Goal: Find specific page/section: Find specific page/section

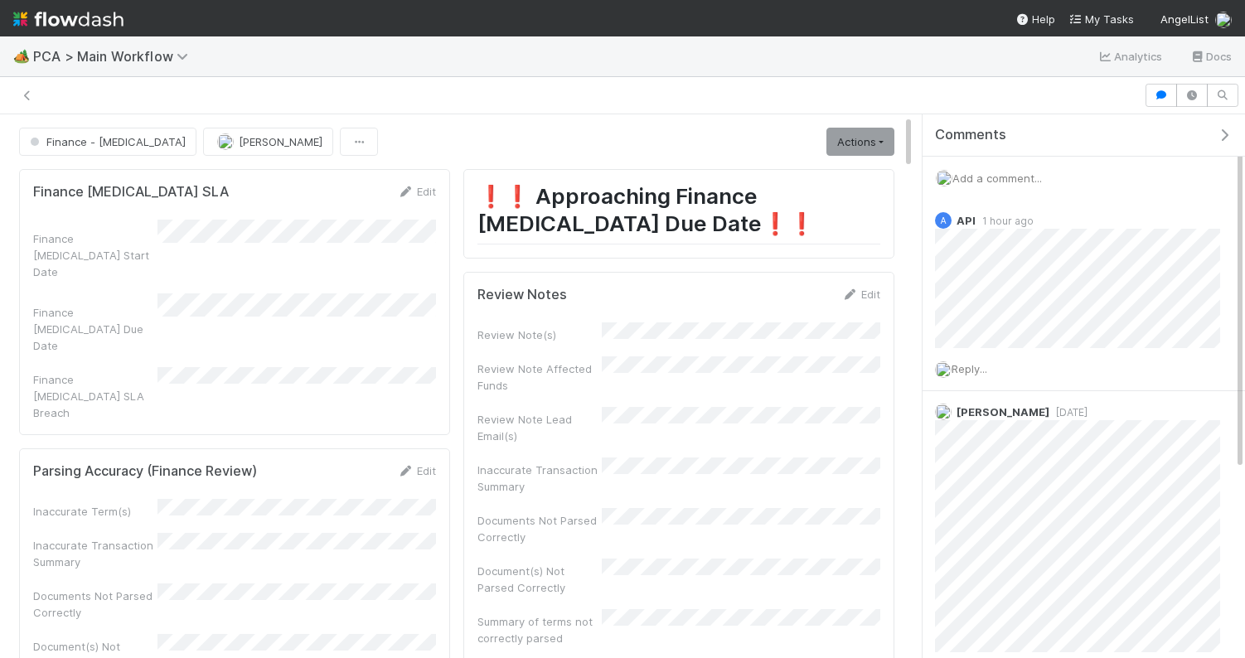
scroll to position [12, 0]
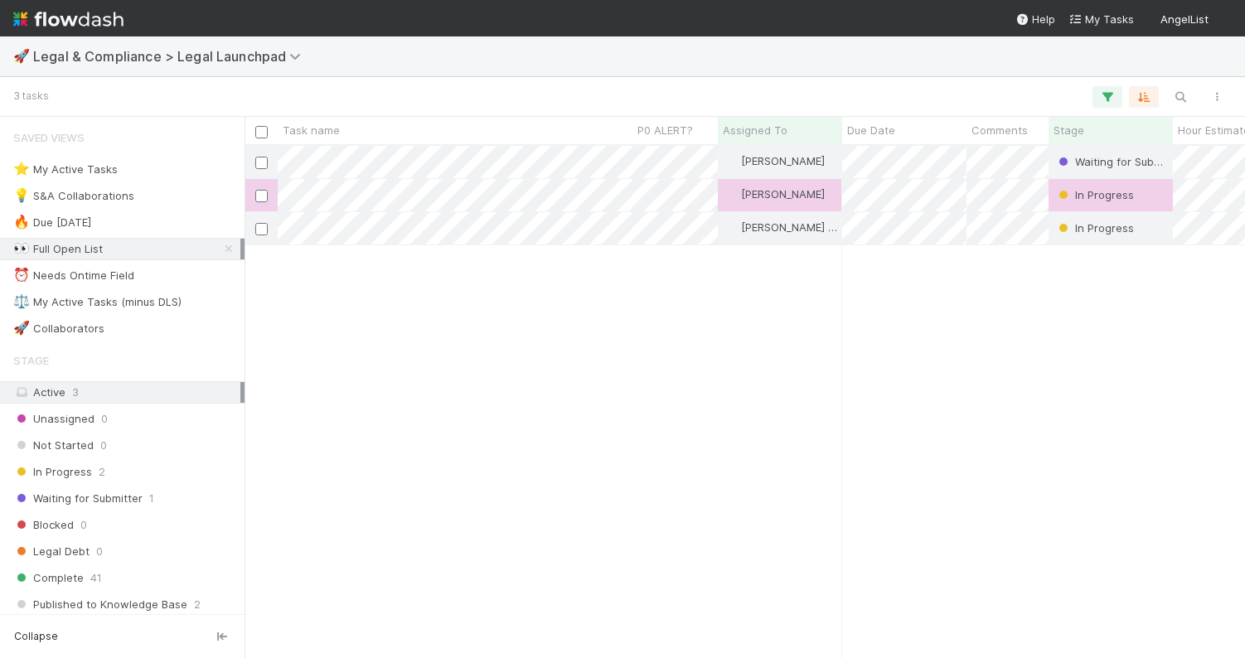
scroll to position [511, 1000]
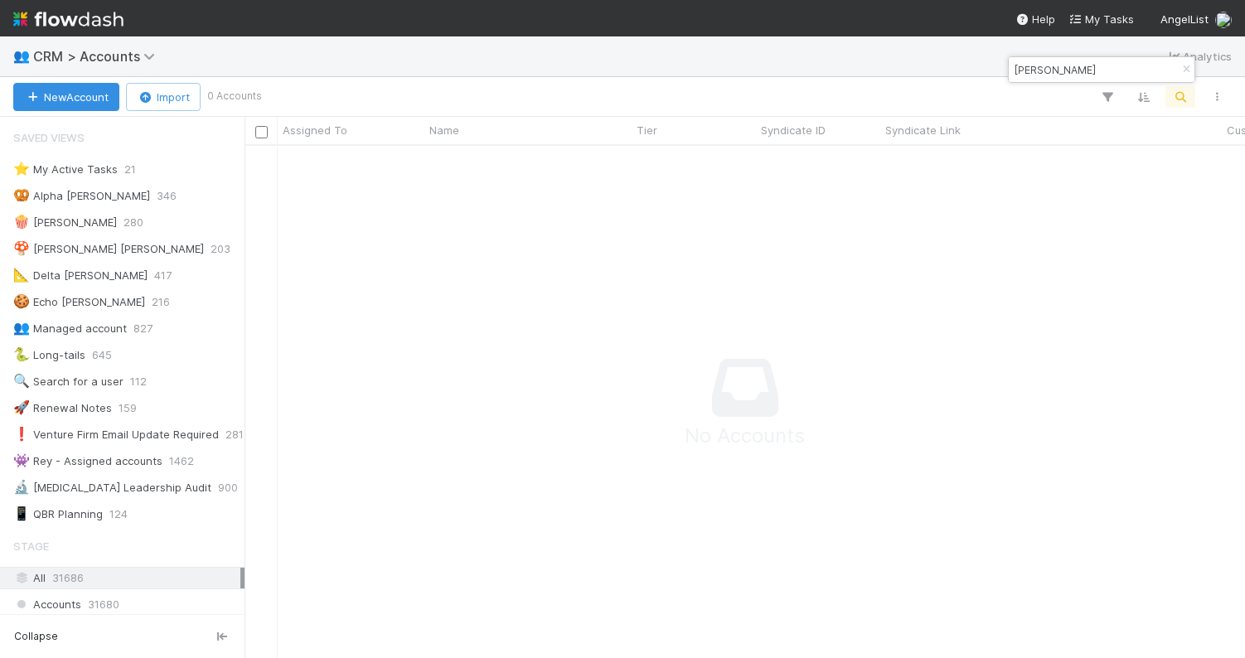
scroll to position [511, 1000]
click at [1074, 70] on input "eduardo cas" at bounding box center [1094, 70] width 166 height 20
type input "nurzhas"
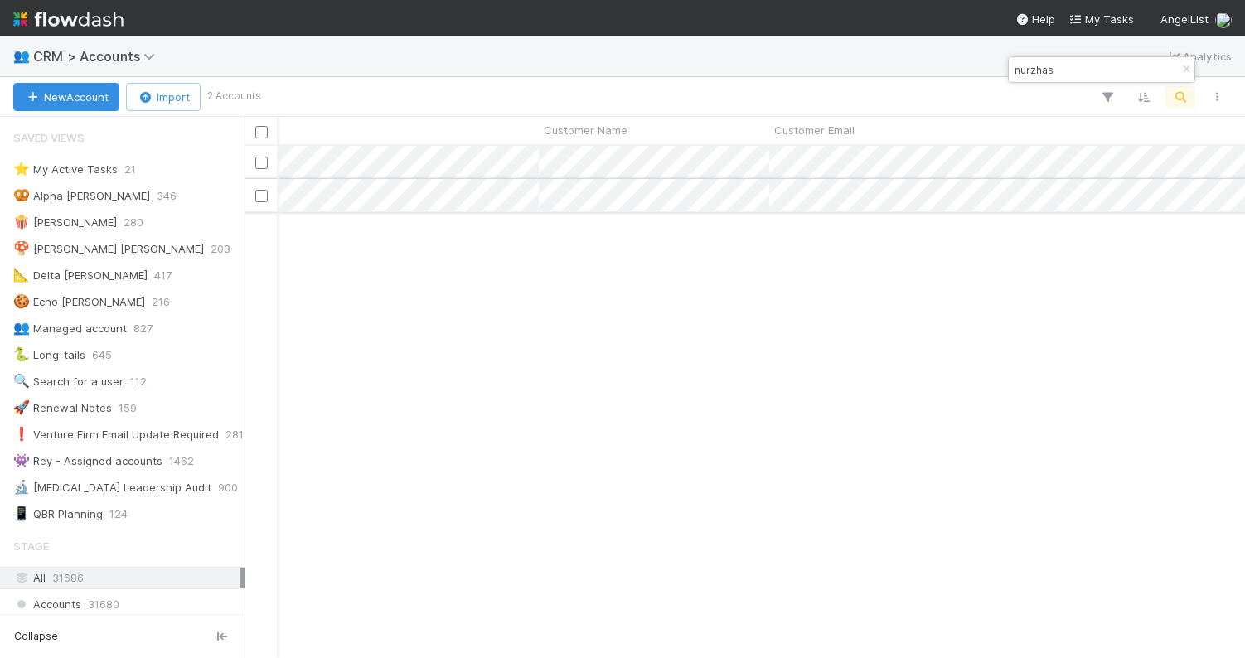
scroll to position [0, 0]
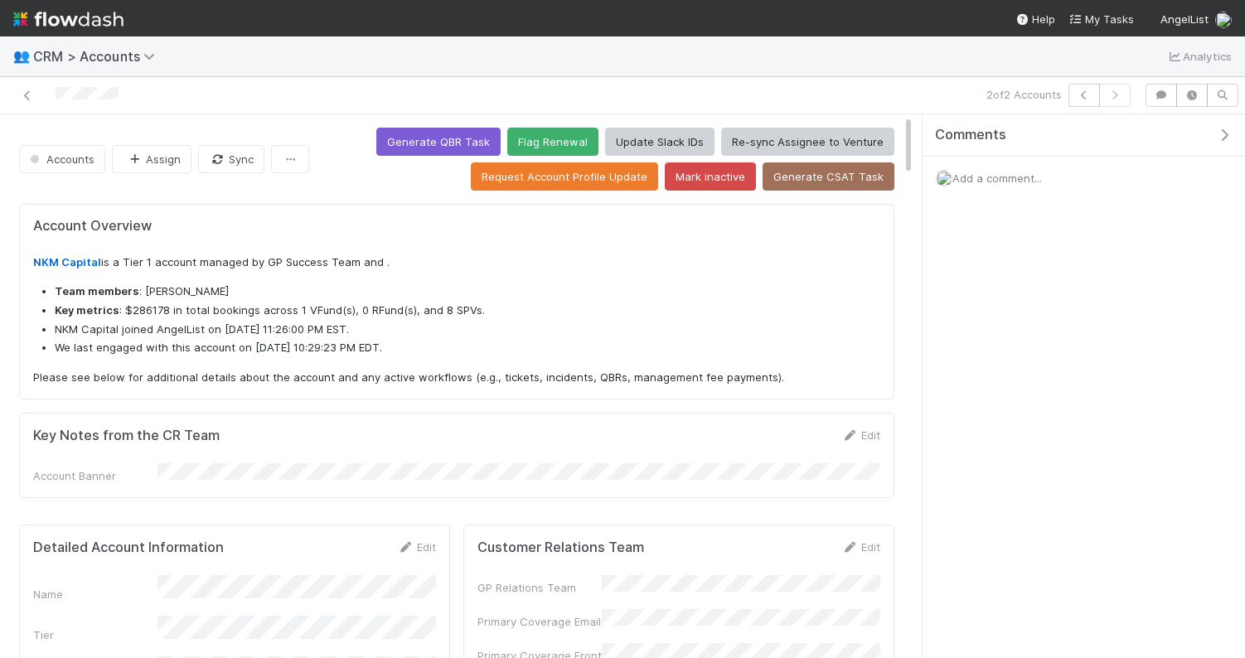
scroll to position [336, 396]
click at [949, 46] on div "👥 CRM > Accounts Analytics" at bounding box center [622, 56] width 1245 height 40
